Goal: Transaction & Acquisition: Purchase product/service

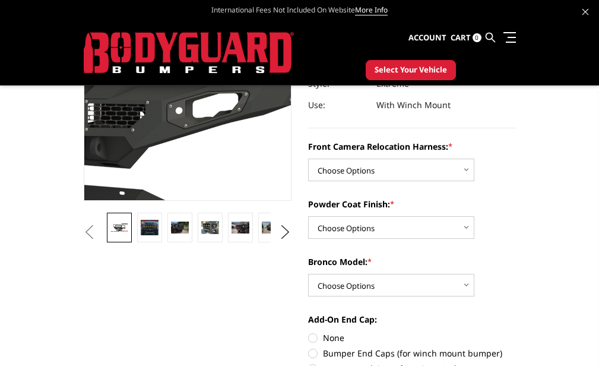
scroll to position [202, 0]
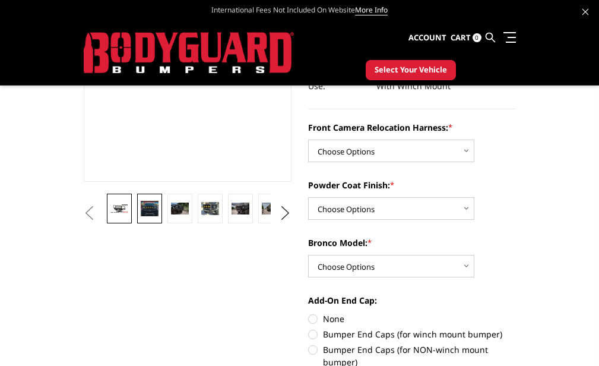
click at [141, 206] on img at bounding box center [149, 208] width 17 height 15
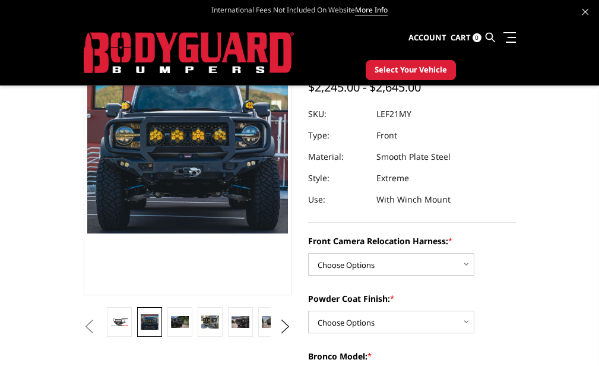
scroll to position [84, 0]
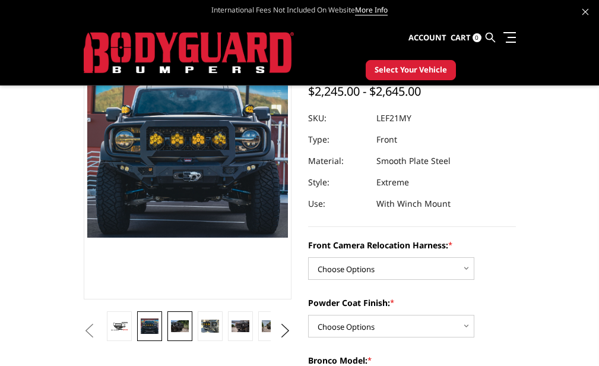
click at [167, 317] on link at bounding box center [179, 326] width 24 height 30
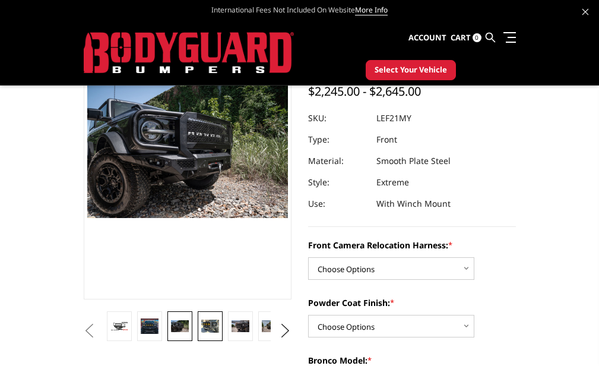
click at [198, 312] on link at bounding box center [210, 326] width 24 height 30
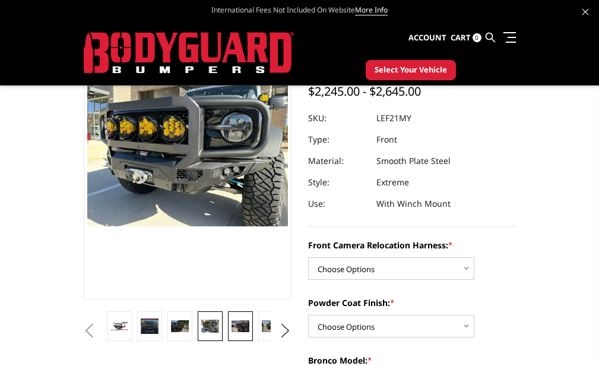
click at [228, 319] on link at bounding box center [240, 326] width 24 height 30
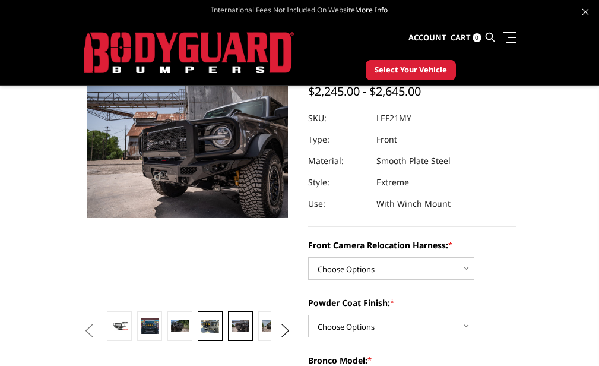
click at [198, 314] on link at bounding box center [210, 326] width 24 height 30
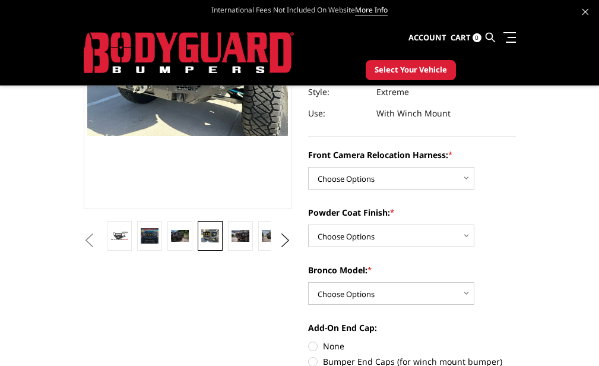
scroll to position [175, 0]
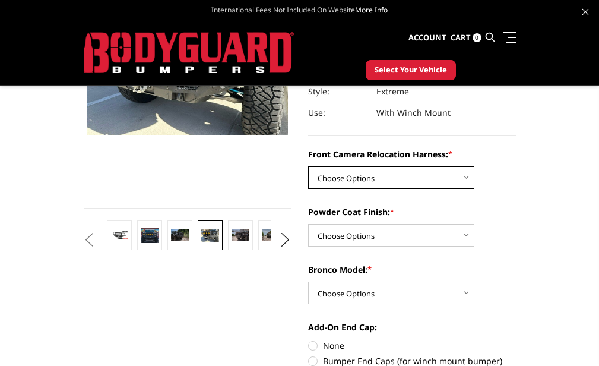
click at [308, 174] on select "Choose Options Without Front Camera Relocation Harness With Front Camera Reloca…" at bounding box center [391, 177] width 166 height 23
select select "4022"
click at [308, 166] on select "Choose Options Without Front Camera Relocation Harness With Front Camera Reloca…" at bounding box center [391, 177] width 166 height 23
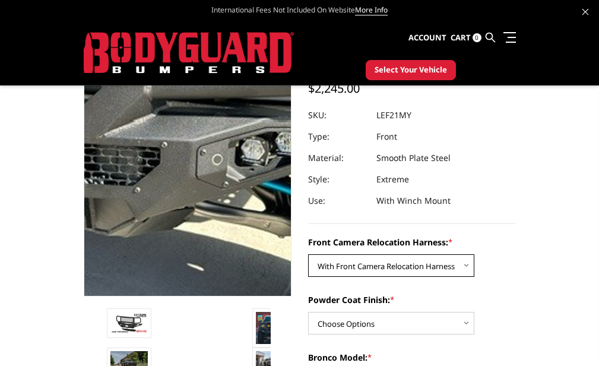
scroll to position [92, 0]
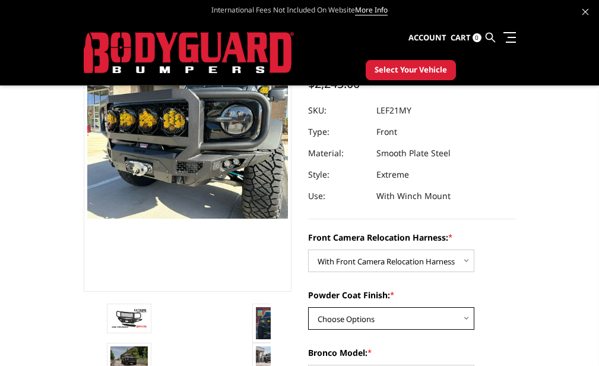
click at [308, 318] on select "Choose Options Textured Black Powder Coat Bare Metal" at bounding box center [391, 318] width 166 height 23
select select "4020"
click at [308, 307] on select "Choose Options Textured Black Powder Coat Bare Metal" at bounding box center [391, 318] width 166 height 23
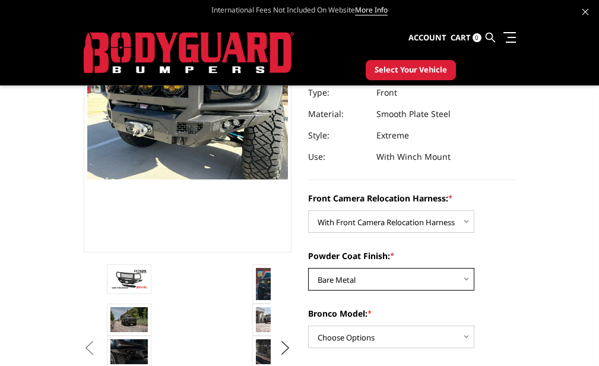
scroll to position [134, 0]
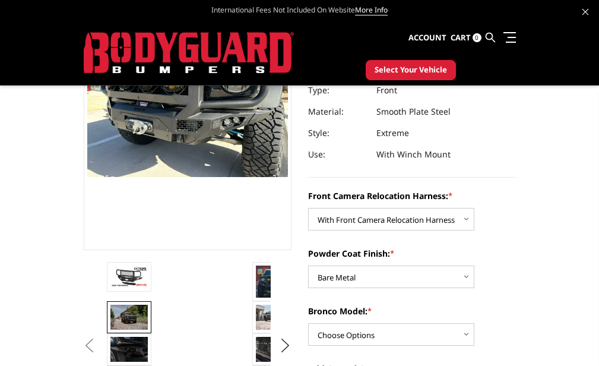
click at [110, 311] on img at bounding box center [128, 316] width 37 height 25
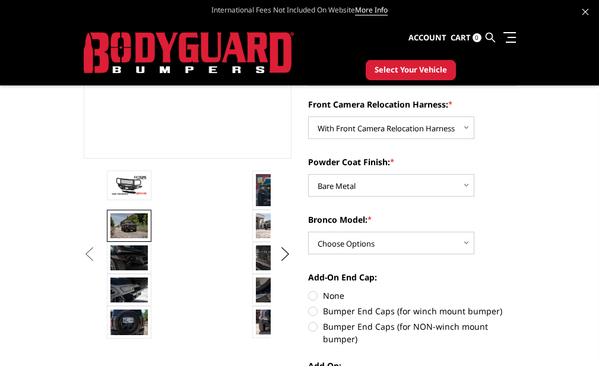
scroll to position [226, 0]
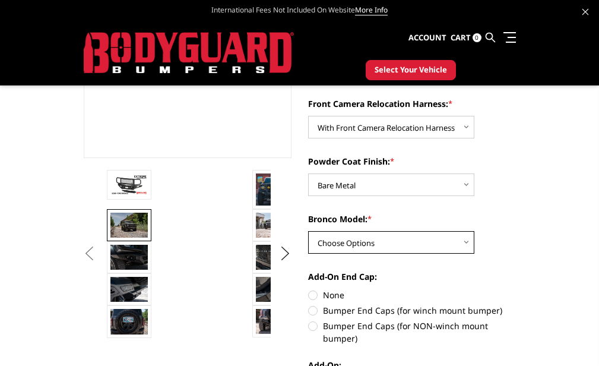
click at [308, 237] on select "Choose Options Raptor Base/Badlands/Wildtrak/etc." at bounding box center [391, 242] width 166 height 23
select select "4018"
click at [308, 231] on select "Choose Options Raptor Base/Badlands/Wildtrak/etc." at bounding box center [391, 242] width 166 height 23
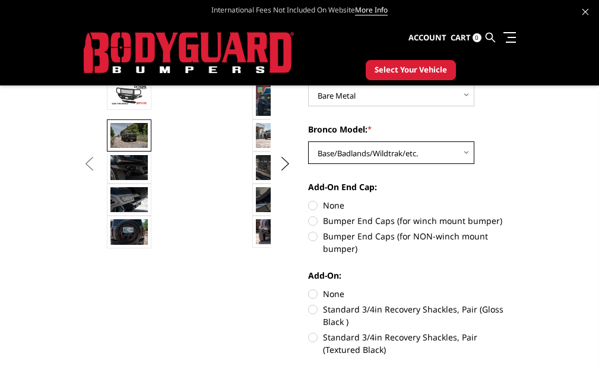
scroll to position [321, 0]
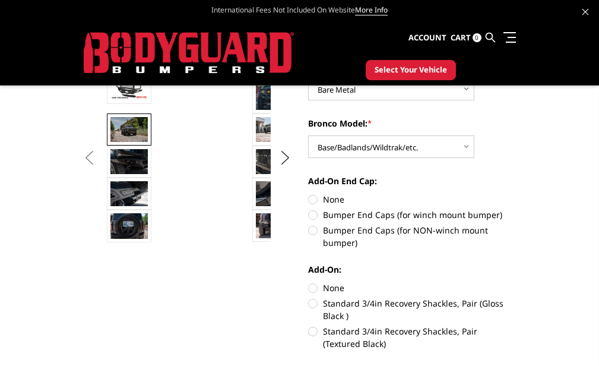
click at [308, 215] on label "Bumper End Caps (for winch mount bumper)" at bounding box center [412, 214] width 208 height 12
click at [516, 193] on input "Bumper End Caps (for winch mount bumper)" at bounding box center [516, 193] width 1 height 1
radio input "true"
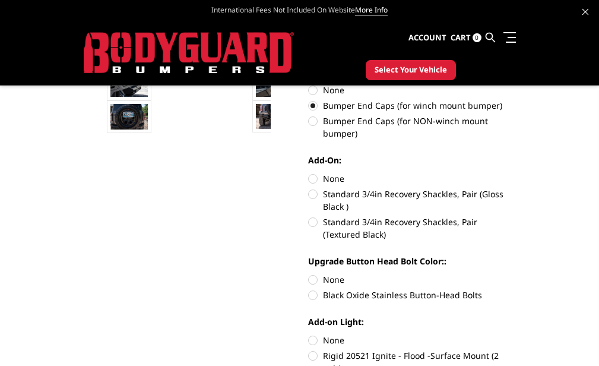
scroll to position [433, 0]
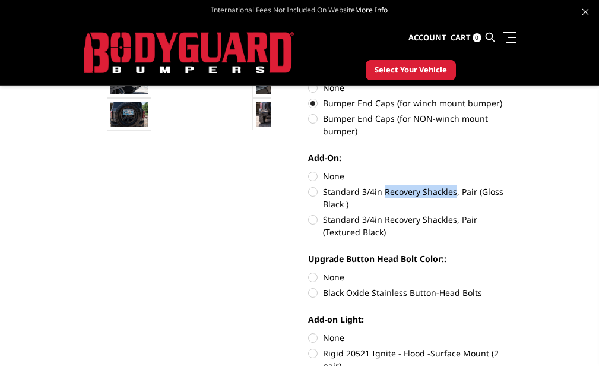
drag, startPoint x: 364, startPoint y: 191, endPoint x: 292, endPoint y: 194, distance: 71.9
click at [308, 194] on label "Standard 3/4in Recovery Shackles, Pair (Gloss Black )" at bounding box center [412, 197] width 208 height 25
copy label "Recovery Shackles"
click at [308, 195] on label "Standard 3/4in Recovery Shackles, Pair (Gloss Black )" at bounding box center [412, 197] width 208 height 25
click at [516, 170] on input "Standard 3/4in Recovery Shackles, Pair (Gloss Black )" at bounding box center [516, 170] width 1 height 1
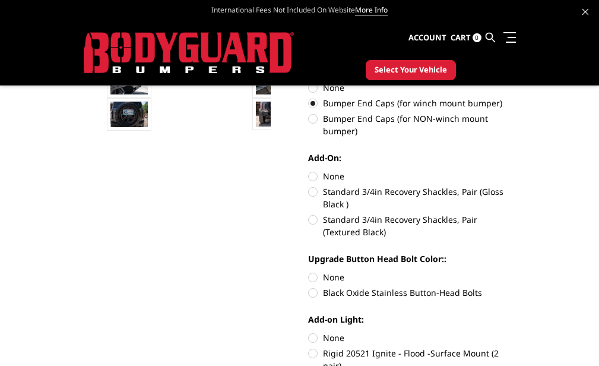
radio input "true"
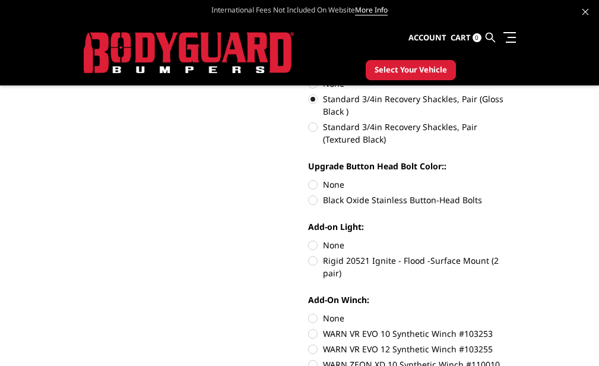
scroll to position [527, 0]
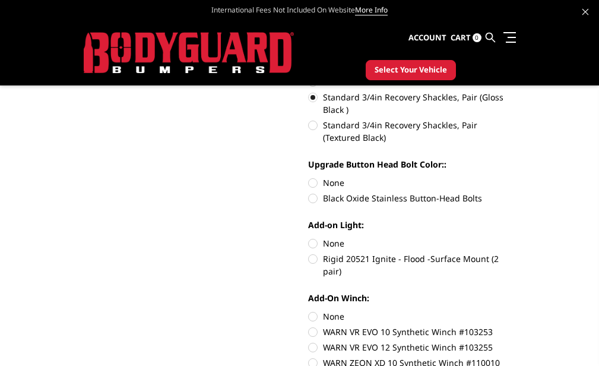
click at [308, 184] on label "None" at bounding box center [412, 182] width 208 height 12
click at [308, 177] on input "None" at bounding box center [308, 176] width 1 height 1
radio input "true"
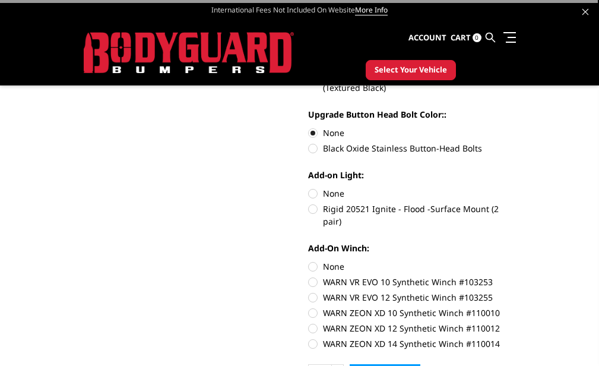
scroll to position [582, 0]
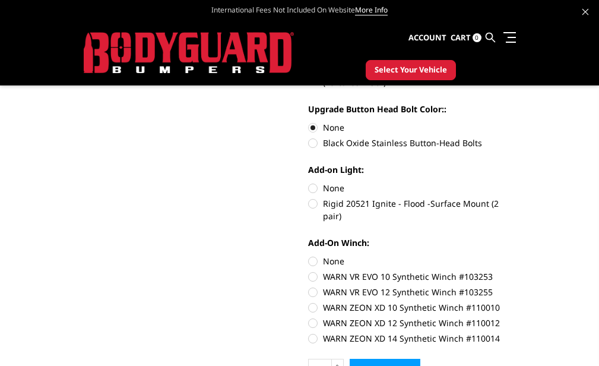
click at [308, 205] on label "Rigid 20521 Ignite - Flood -Surface Mount (2 pair)" at bounding box center [412, 209] width 208 height 25
click at [516, 182] on input "Rigid 20521 Ignite - Flood -Surface Mount (2 pair)" at bounding box center [516, 182] width 1 height 1
radio input "true"
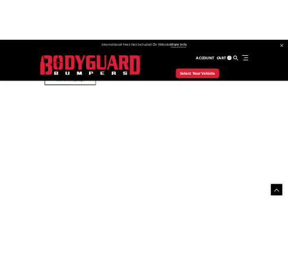
scroll to position [1432, 0]
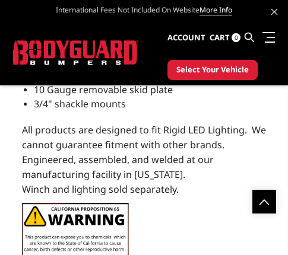
scroll to position [1433, 0]
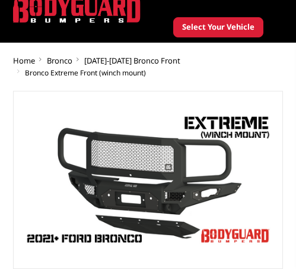
scroll to position [47, 0]
